Goal: Task Accomplishment & Management: Complete application form

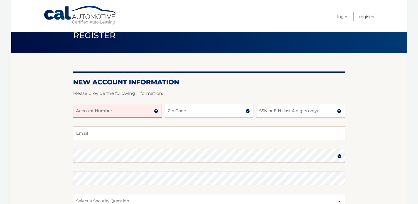
scroll to position [28, 0]
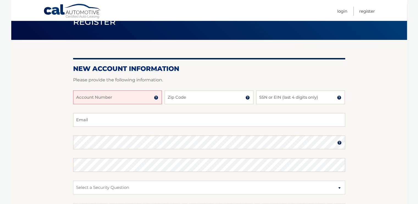
click at [127, 98] on input "Account Number" at bounding box center [117, 98] width 89 height 14
type input "44455976112"
click at [206, 98] on input "Zip Code" at bounding box center [209, 98] width 89 height 14
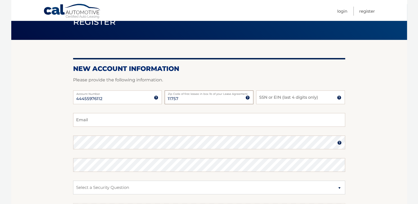
type input "11757"
click at [275, 98] on input "SSN or EIN (last 4 digits only)" at bounding box center [300, 98] width 89 height 14
type input "4060"
click at [159, 120] on input "Email" at bounding box center [209, 120] width 272 height 14
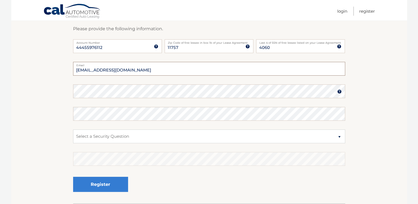
scroll to position [83, 0]
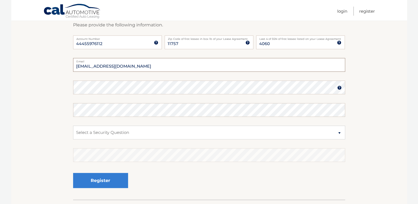
type input "lccpa@optonline.net"
click at [340, 88] on img at bounding box center [340, 88] width 4 height 4
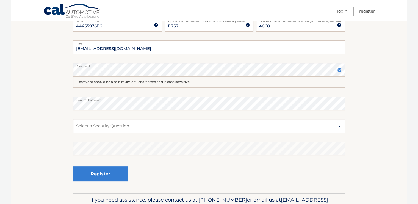
scroll to position [131, 0]
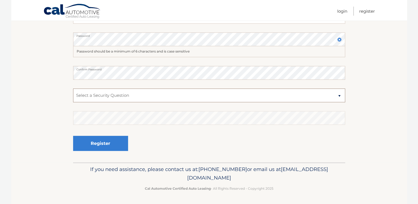
click at [339, 95] on select "Select a Security Question What was the name of your elementary school? What is…" at bounding box center [209, 96] width 272 height 14
select select "2"
click at [73, 89] on select "Select a Security Question What was the name of your elementary school? What is…" at bounding box center [209, 96] width 272 height 14
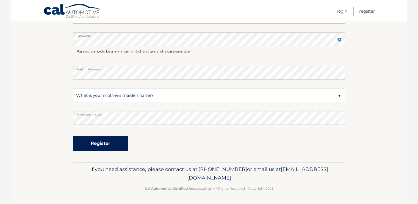
click at [102, 144] on button "Register" at bounding box center [100, 143] width 55 height 15
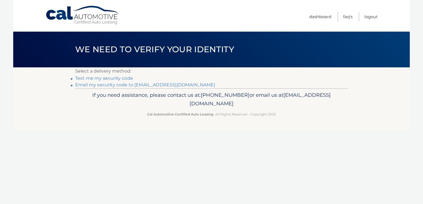
click at [112, 79] on link "Text me my security code" at bounding box center [104, 78] width 58 height 5
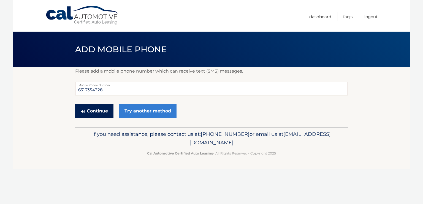
click at [95, 109] on button "Continue" at bounding box center [94, 111] width 38 height 14
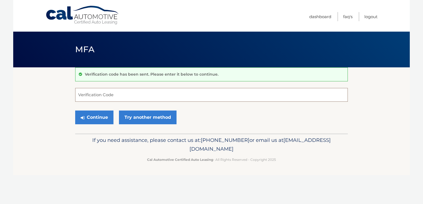
click at [106, 95] on input "Verification Code" at bounding box center [211, 95] width 272 height 14
type input "874808"
click at [93, 120] on button "Continue" at bounding box center [94, 118] width 38 height 14
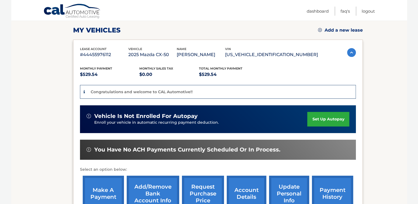
scroll to position [110, 0]
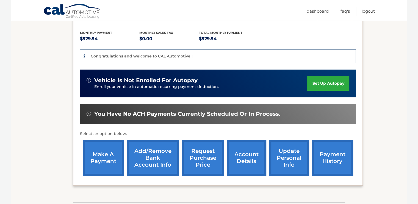
click at [323, 86] on link "set up autopay" at bounding box center [329, 83] width 42 height 15
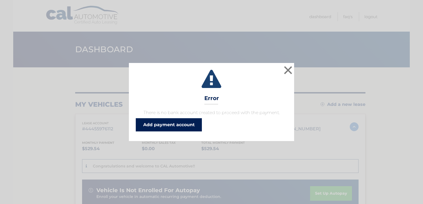
click at [166, 125] on link "Add payment account" at bounding box center [169, 124] width 66 height 13
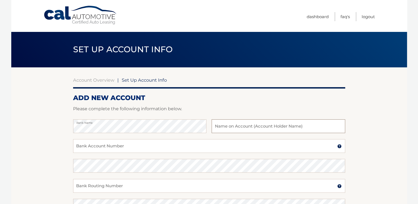
click at [245, 127] on input "text" at bounding box center [278, 126] width 133 height 14
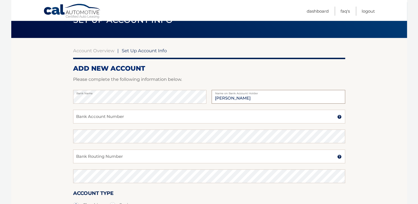
scroll to position [55, 0]
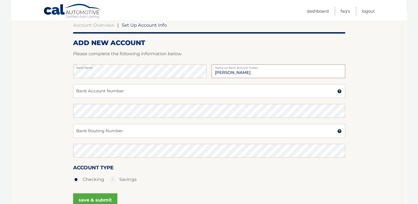
type input "LUIS C CICILIATO"
click at [192, 92] on input "Bank Account Number" at bounding box center [209, 91] width 272 height 14
type input "25402102"
click at [183, 130] on input "Bank Routing Number" at bounding box center [209, 131] width 272 height 14
type input "021000089"
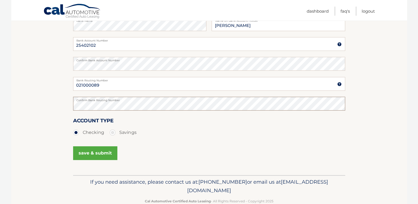
scroll to position [114, 0]
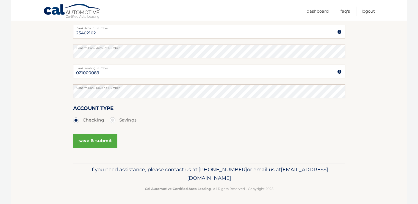
click at [100, 142] on button "save & submit" at bounding box center [95, 141] width 44 height 14
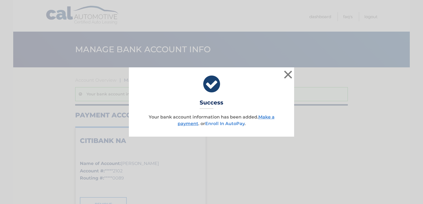
click at [219, 123] on link "Enroll In AutoPay" at bounding box center [224, 123] width 39 height 5
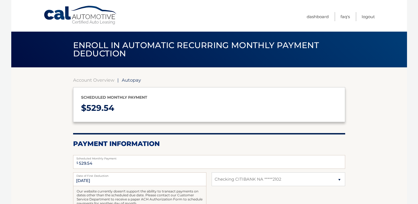
select select "MDQ1MzRkZGMtMTE5My00NjA4LWE0ZmQtZWZlNTU4YjNkYjRm"
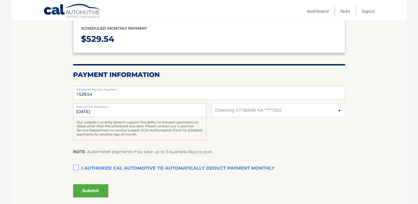
scroll to position [83, 0]
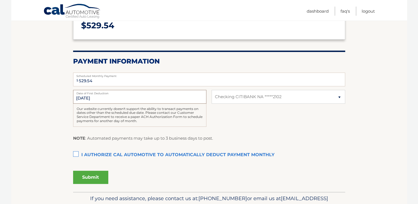
click at [185, 95] on input "[DATE]" at bounding box center [139, 97] width 133 height 14
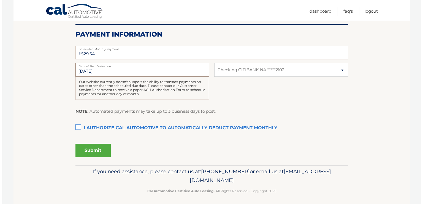
scroll to position [110, 0]
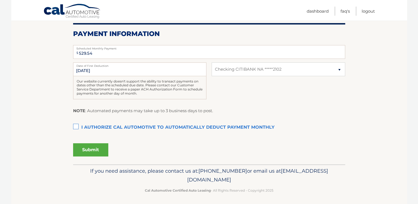
click at [73, 126] on label "I authorize cal automotive to automatically deduct payment monthly This checkbo…" at bounding box center [209, 127] width 272 height 11
click at [0, 0] on input "I authorize cal automotive to automatically deduct payment monthly This checkbo…" at bounding box center [0, 0] width 0 height 0
click at [94, 148] on button "Submit" at bounding box center [90, 149] width 35 height 13
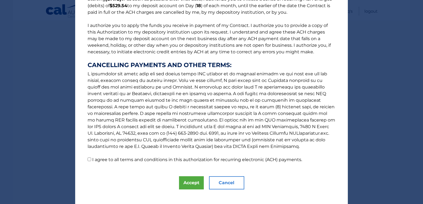
scroll to position [62, 0]
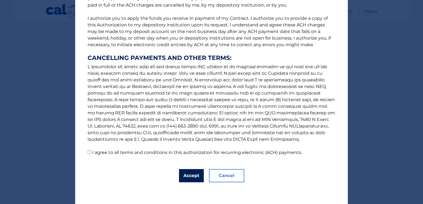
click at [191, 178] on button "Accept" at bounding box center [191, 175] width 25 height 13
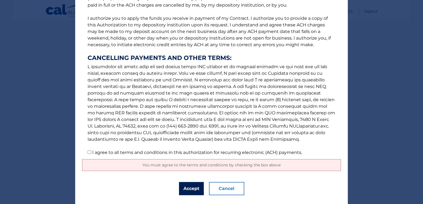
scroll to position [75, 0]
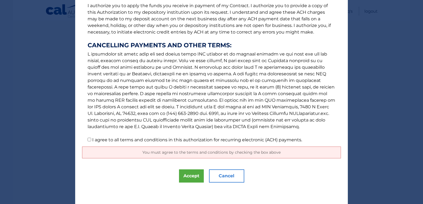
click at [87, 139] on input "I agree to all terms and conditions in this authorization for recurring electro…" at bounding box center [89, 140] width 4 height 4
checkbox input "true"
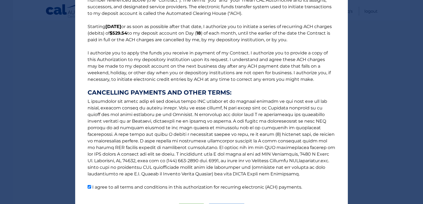
scroll to position [62, 0]
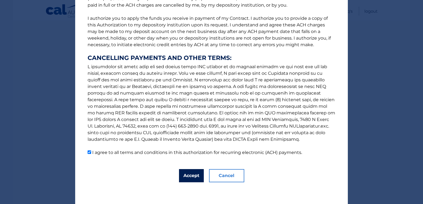
click at [186, 176] on button "Accept" at bounding box center [191, 175] width 25 height 13
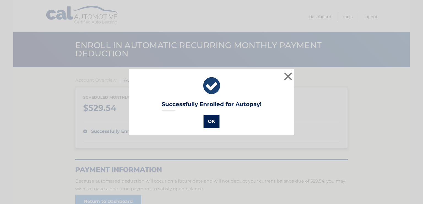
click at [207, 124] on button "OK" at bounding box center [211, 121] width 16 height 13
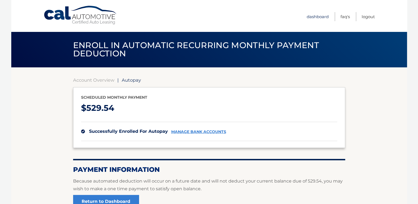
click at [314, 17] on link "Dashboard" at bounding box center [318, 16] width 22 height 9
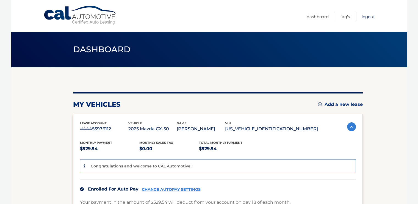
click at [367, 17] on link "Logout" at bounding box center [368, 16] width 13 height 9
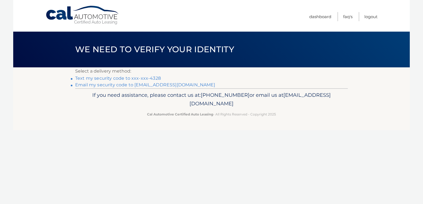
click at [125, 77] on link "Text my security code to xxx-xxx-4328" at bounding box center [118, 78] width 86 height 5
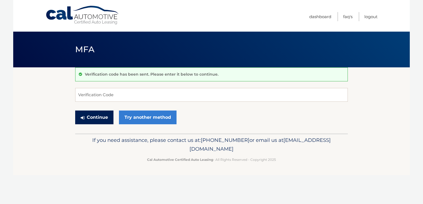
click at [101, 117] on button "Continue" at bounding box center [94, 118] width 38 height 14
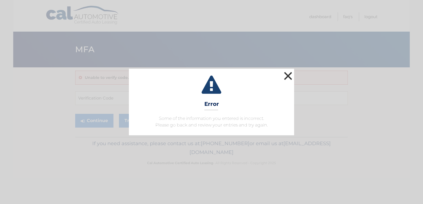
click at [288, 75] on button "×" at bounding box center [287, 75] width 11 height 11
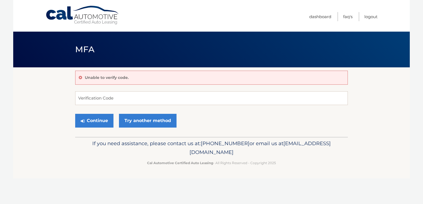
click at [155, 75] on div "Unable to verify code." at bounding box center [211, 78] width 272 height 14
click at [128, 120] on link "Try another method" at bounding box center [148, 121] width 58 height 14
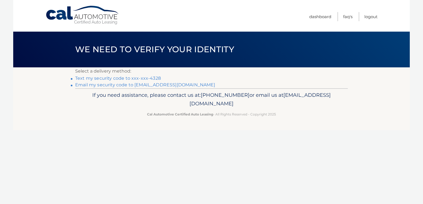
click at [116, 77] on link "Text my security code to xxx-xxx-4328" at bounding box center [118, 78] width 86 height 5
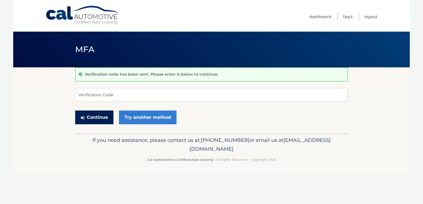
click at [93, 119] on button "Continue" at bounding box center [94, 118] width 38 height 14
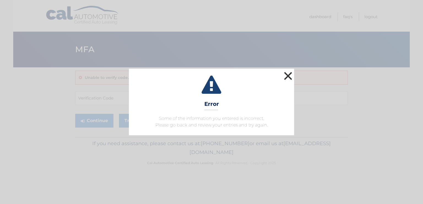
click at [290, 74] on button "×" at bounding box center [287, 75] width 11 height 11
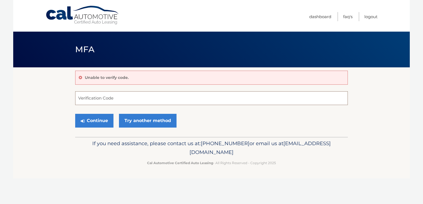
click at [96, 99] on input "Verification Code" at bounding box center [211, 98] width 272 height 14
click at [101, 97] on input "Verification Code" at bounding box center [211, 98] width 272 height 14
type input "444154"
click at [98, 118] on button "Continue" at bounding box center [94, 121] width 38 height 14
